Goal: Task Accomplishment & Management: Complete application form

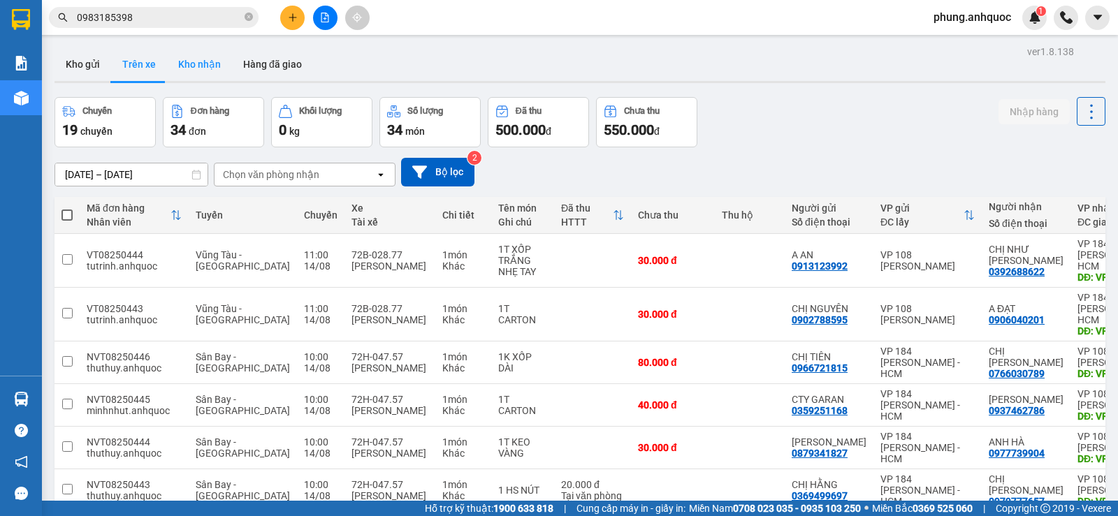
click at [76, 68] on button "Kho gửi" at bounding box center [82, 65] width 57 height 34
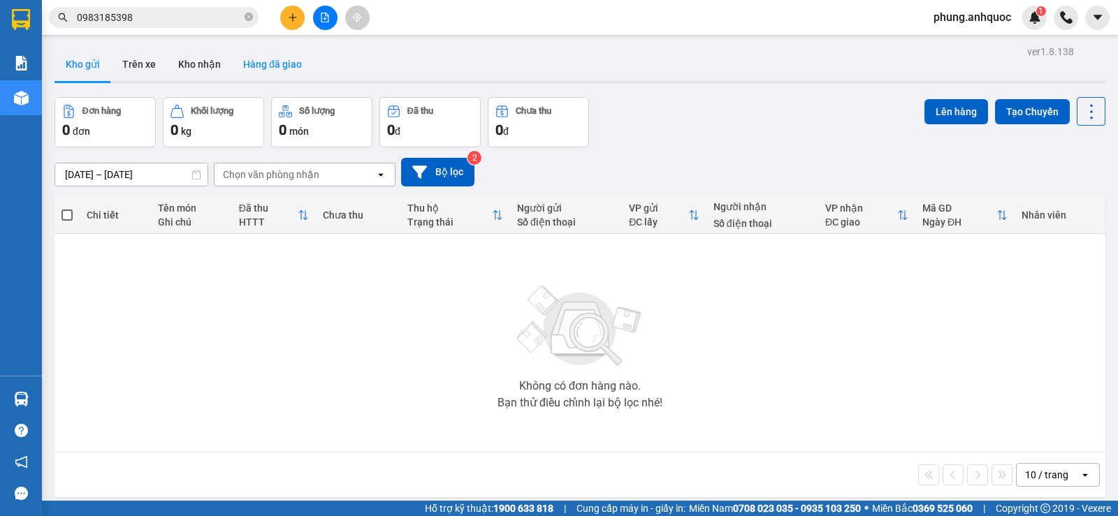
click at [204, 66] on button "Kho nhận" at bounding box center [199, 65] width 65 height 34
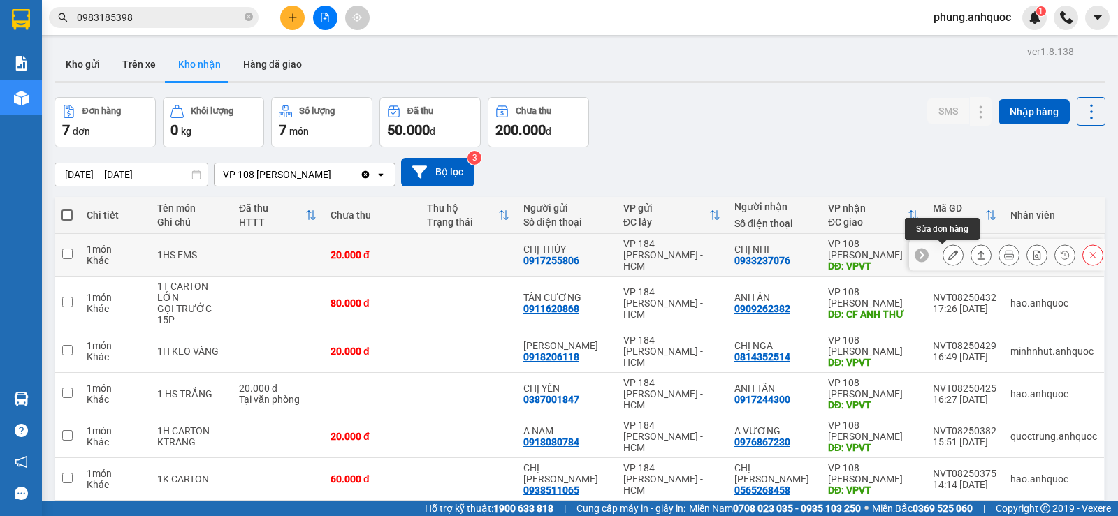
click at [948, 257] on icon at bounding box center [953, 255] width 10 height 10
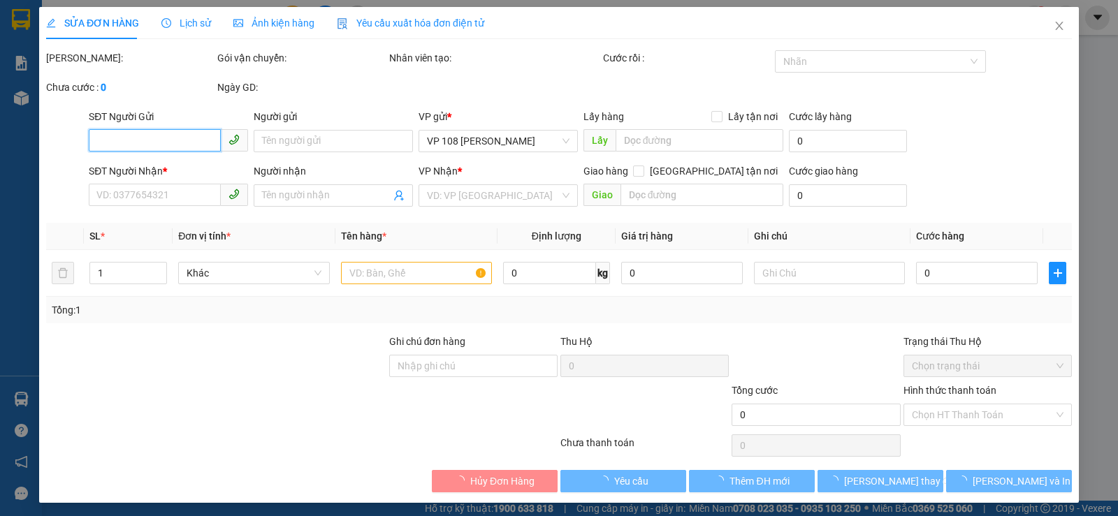
type input "0917255806"
type input "CHỊ THÚY"
type input "0933237076"
type input "CHỊ NHI"
type input "VPVT"
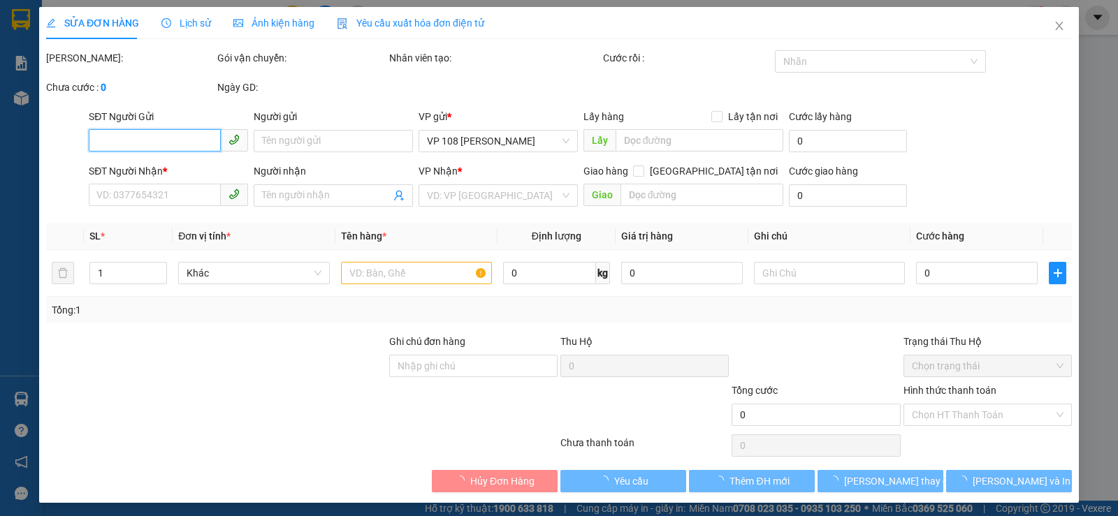
type input "20.000"
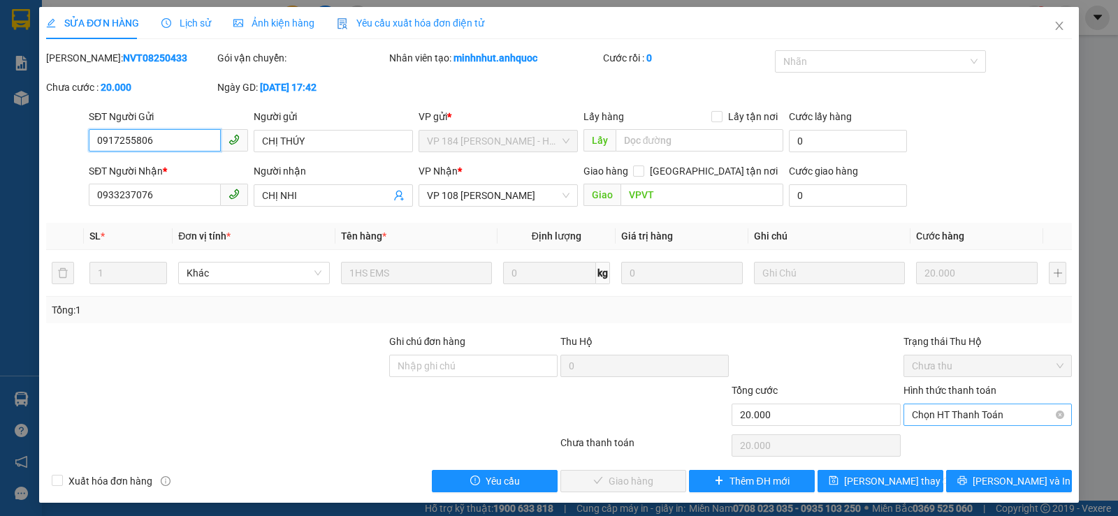
click at [936, 417] on span "Chọn HT Thanh Toán" at bounding box center [988, 415] width 152 height 21
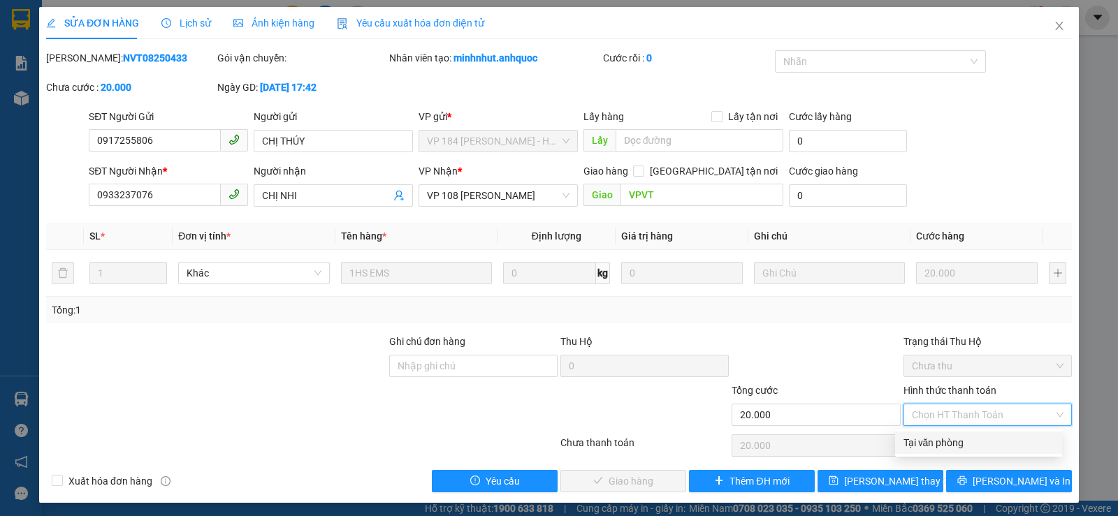
click at [931, 443] on div "Tại văn phòng" at bounding box center [978, 442] width 150 height 15
type input "0"
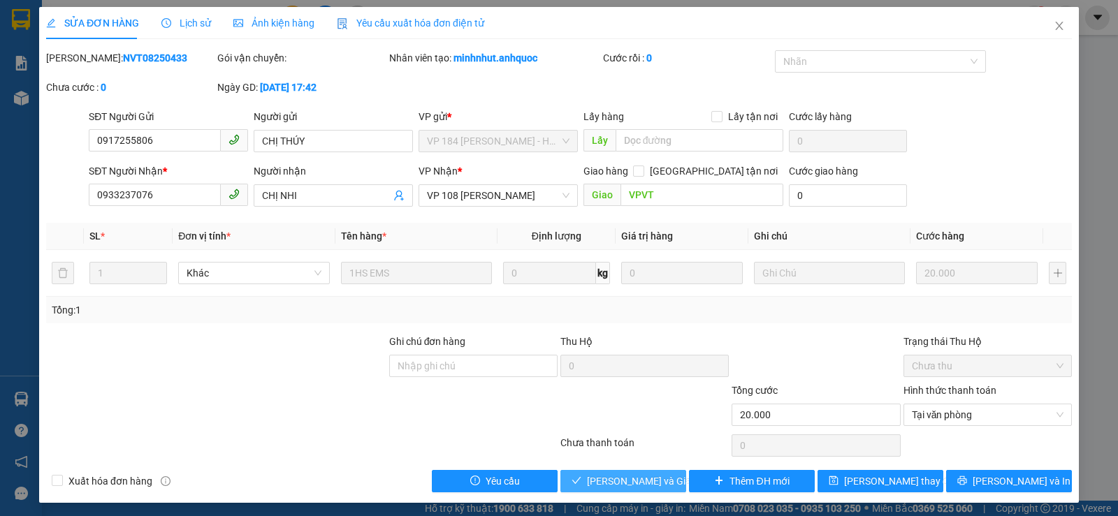
click at [627, 483] on span "[PERSON_NAME] và Giao hàng" at bounding box center [654, 481] width 134 height 15
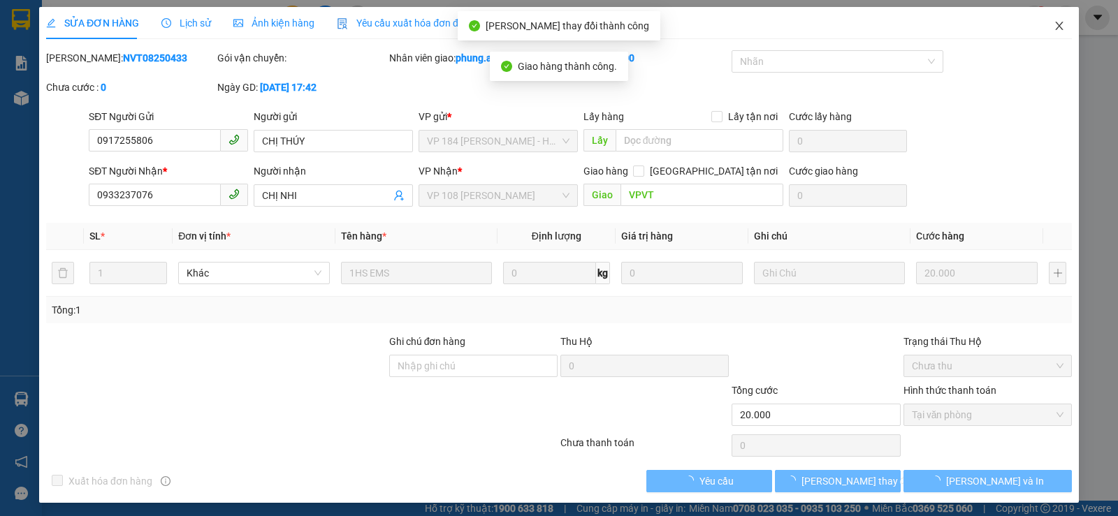
click at [1055, 28] on icon "close" at bounding box center [1059, 26] width 8 height 8
